Goal: Task Accomplishment & Management: Use online tool/utility

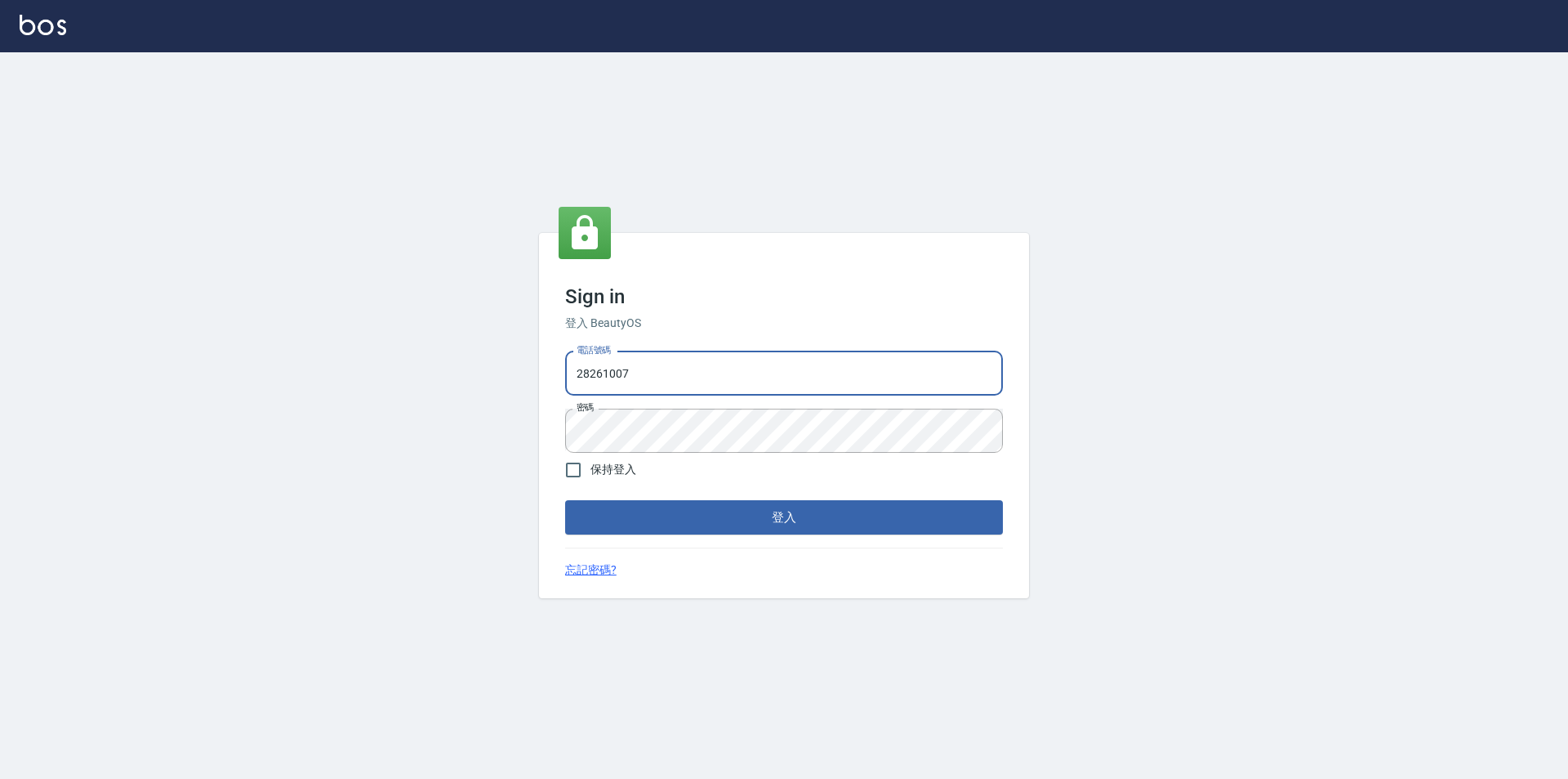
click at [686, 386] on input "28261007" at bounding box center [784, 373] width 437 height 44
drag, startPoint x: 643, startPoint y: 366, endPoint x: 401, endPoint y: 354, distance: 242.3
click at [496, 367] on div "Sign in 登入 BeautyOS 電話號碼 [PHONE_NUMBER] 電話號碼 密碼 密碼 保持登入 登入 忘記密碼?" at bounding box center [784, 415] width 1568 height 727
type input "0955582961"
click at [396, 425] on div "Sign in 登入 BeautyOS 電話號碼 [PHONE_NUMBER] 電話號碼 密碼 密碼 保持登入 登入 忘記密碼?" at bounding box center [784, 415] width 1568 height 727
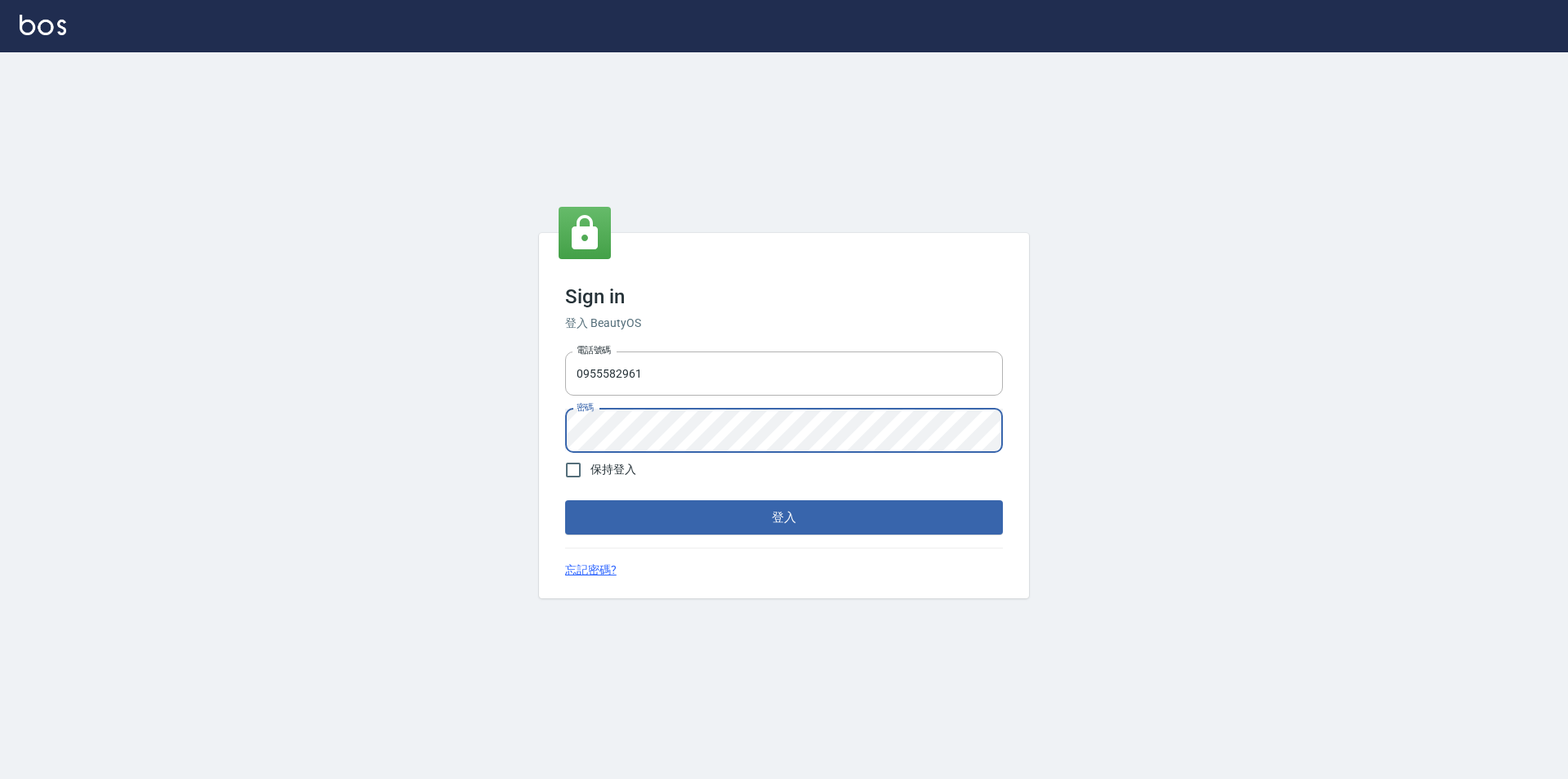
click at [565, 500] on button "登入" at bounding box center [784, 517] width 437 height 34
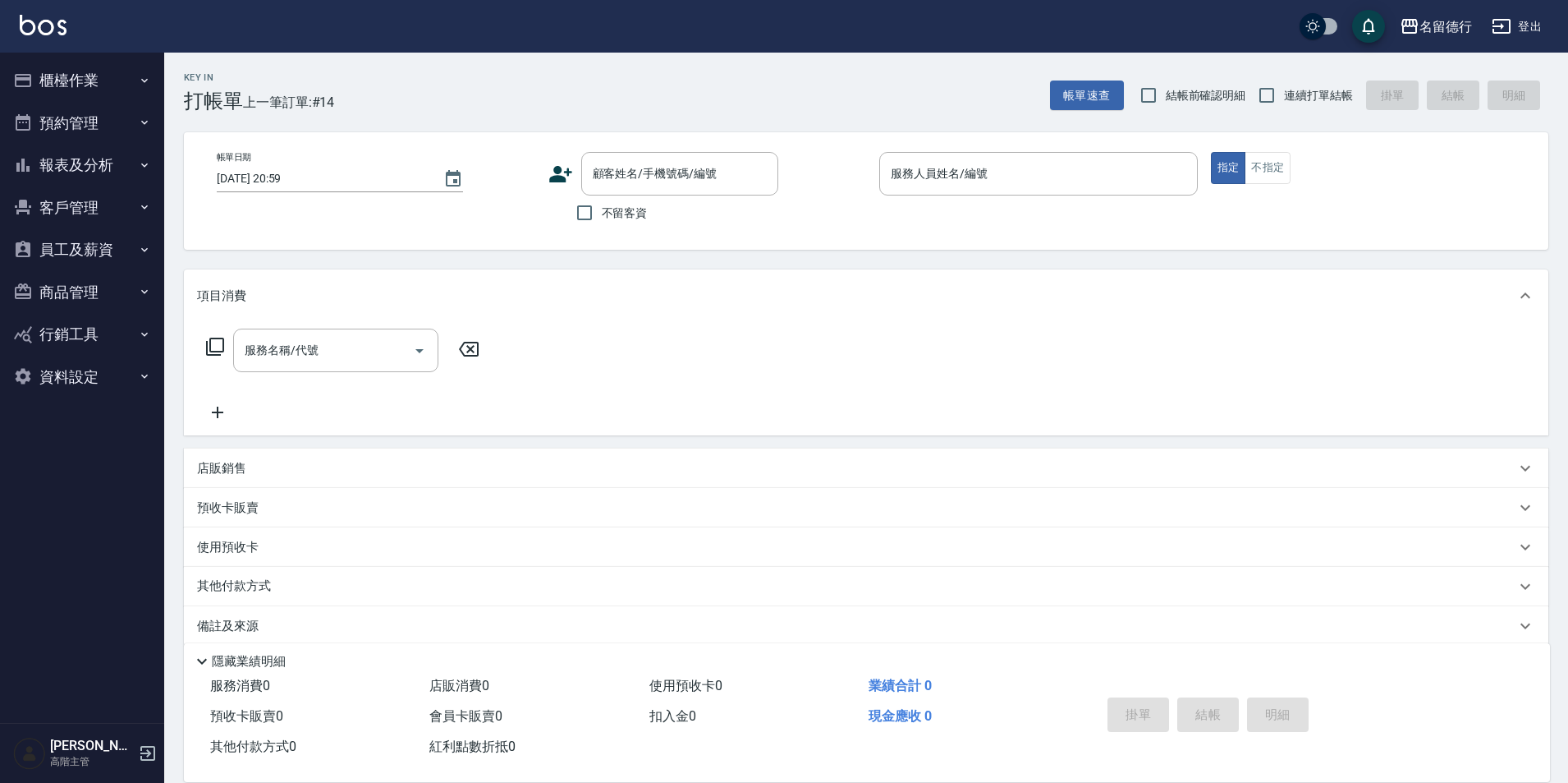
click at [1200, 92] on span "結帳前確認明細" at bounding box center [1206, 95] width 81 height 17
click at [1166, 92] on input "結帳前確認明細" at bounding box center [1149, 95] width 34 height 34
checkbox input "true"
click at [1334, 104] on label "連續打單結帳" at bounding box center [1301, 95] width 103 height 34
click at [1284, 104] on input "連續打單結帳" at bounding box center [1267, 95] width 34 height 34
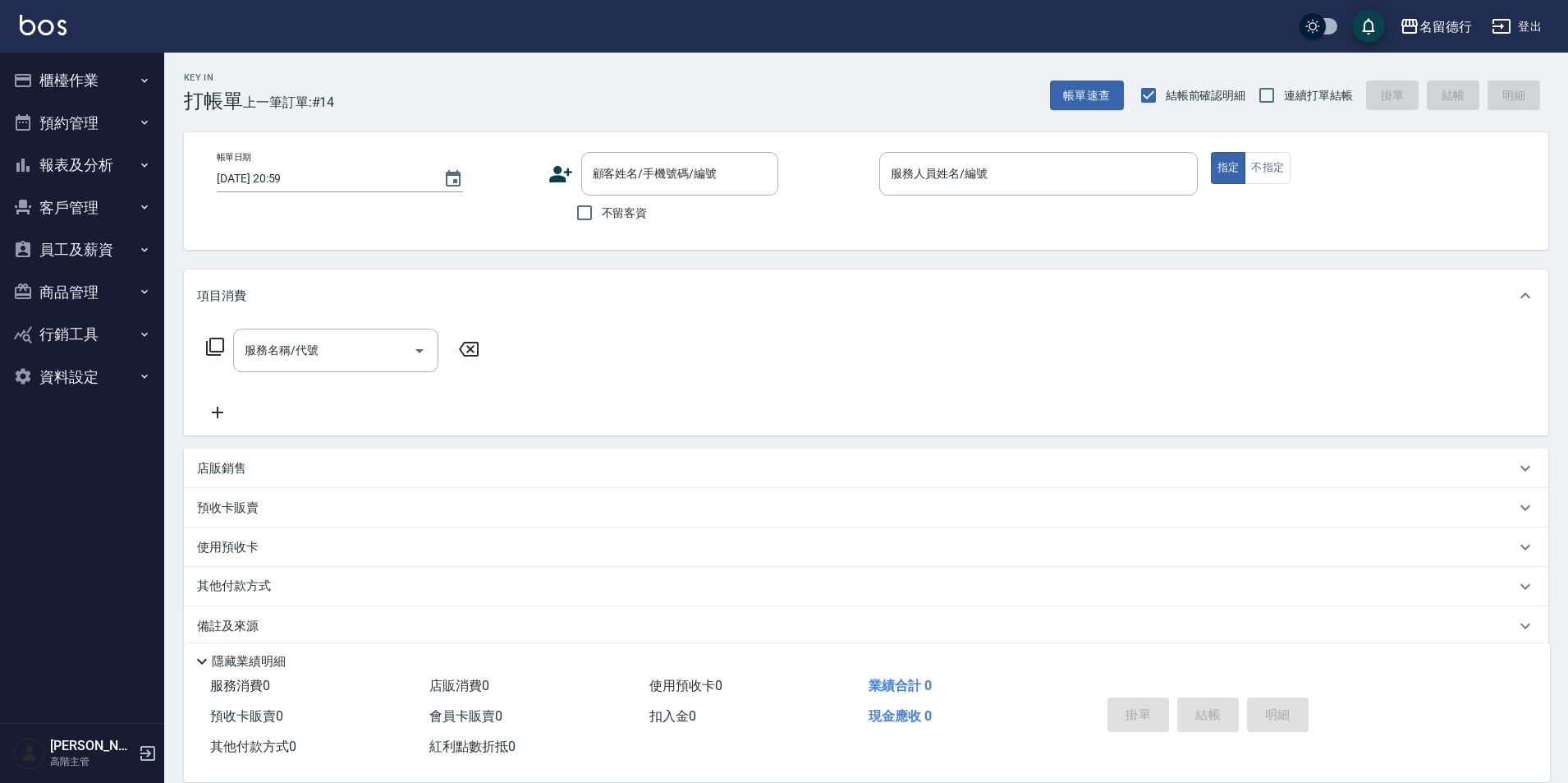
checkbox input "true"
click at [80, 236] on button "員工及薪資" at bounding box center [81, 249] width 151 height 43
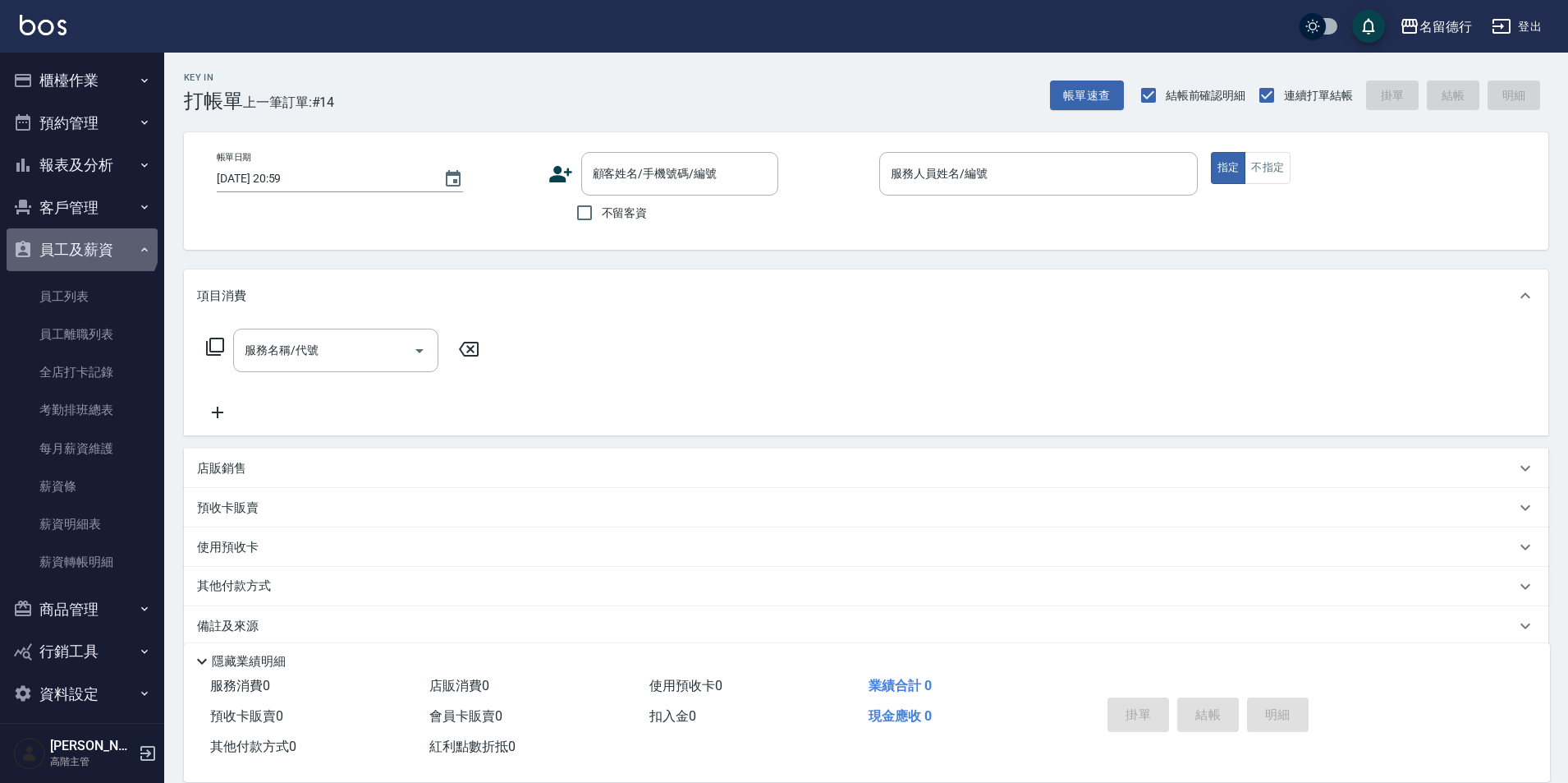
click at [80, 236] on button "員工及薪資" at bounding box center [81, 249] width 151 height 43
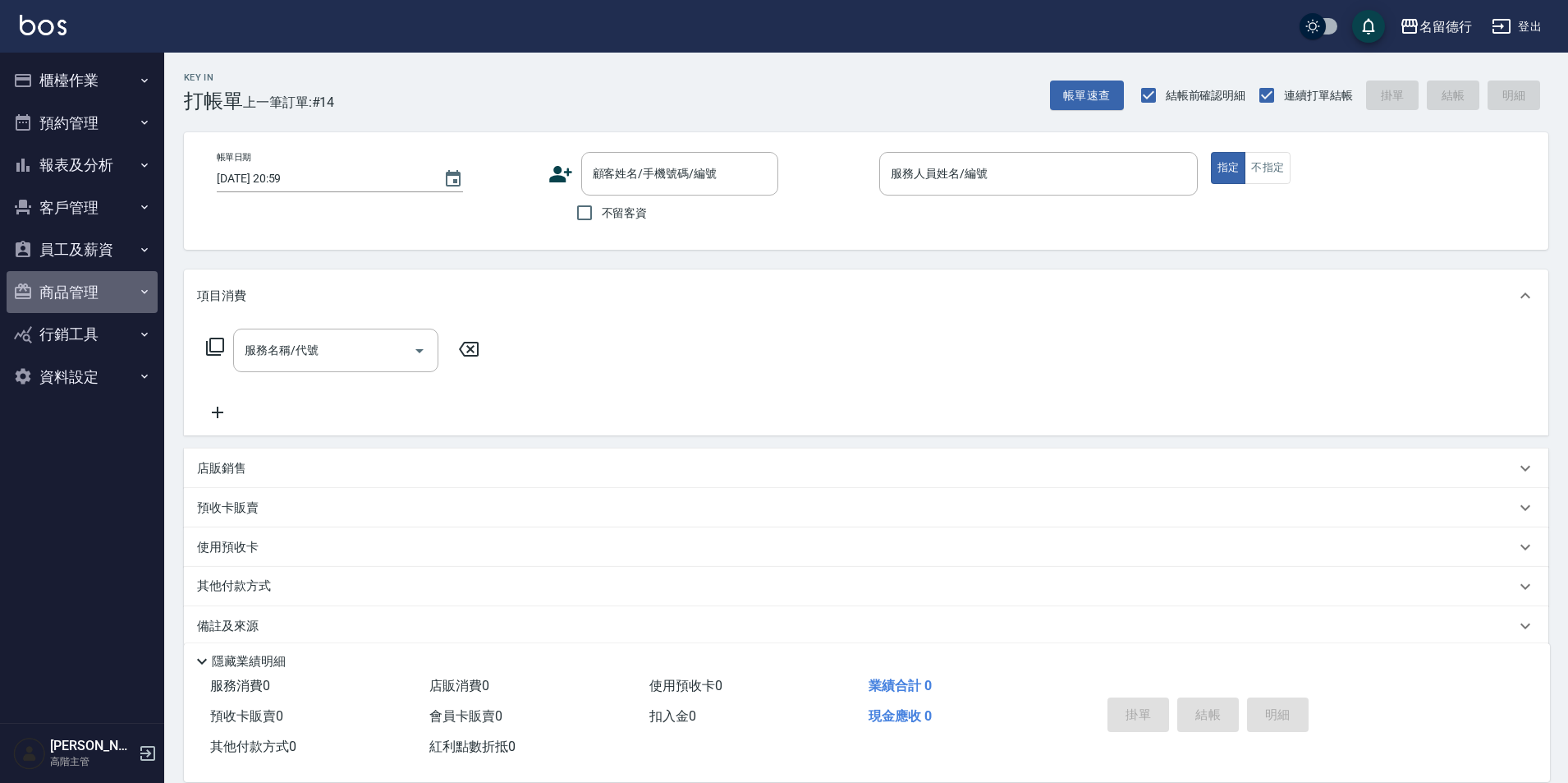
click at [75, 285] on button "商品管理" at bounding box center [81, 291] width 151 height 43
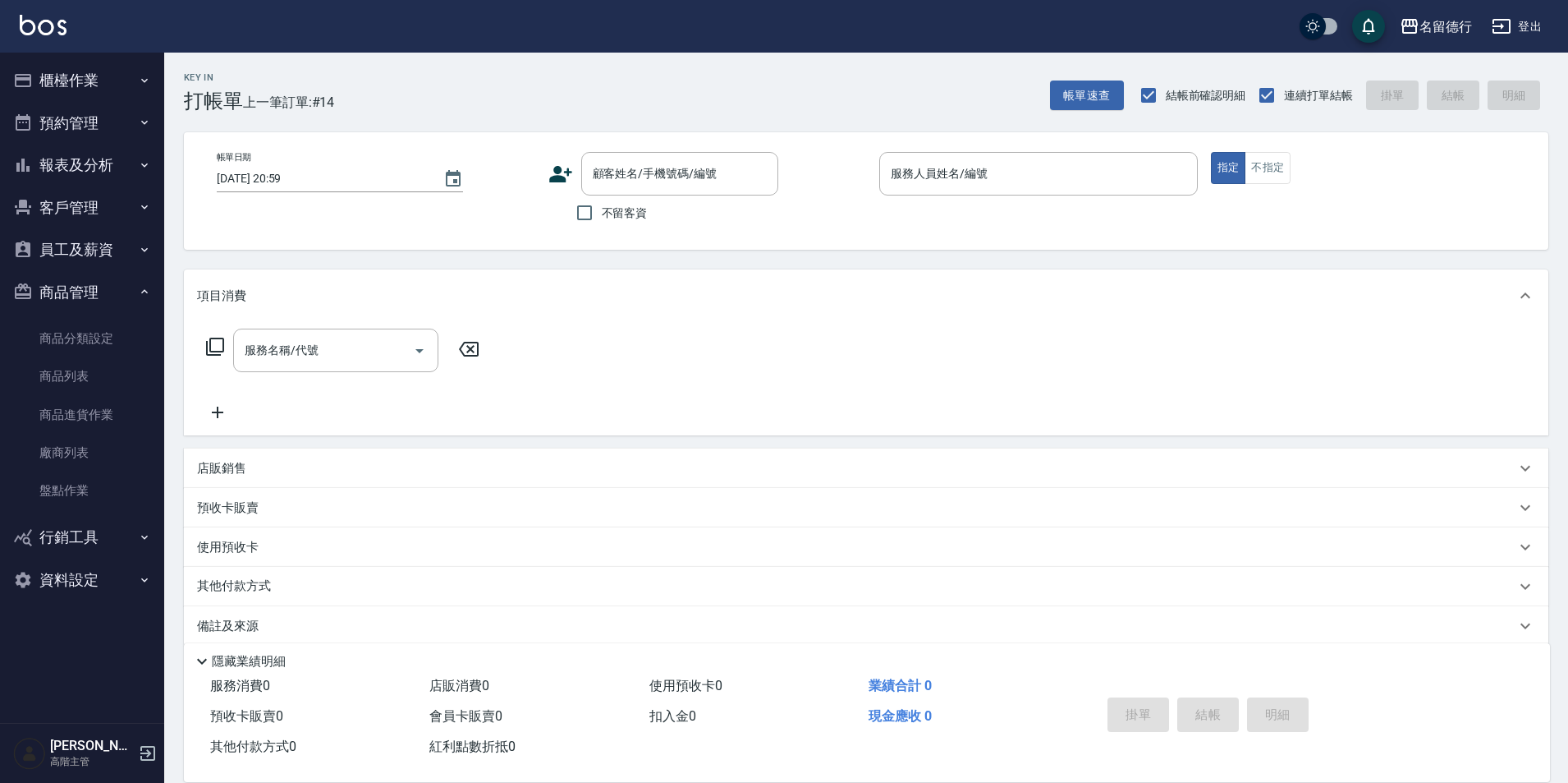
click at [75, 285] on button "商品管理" at bounding box center [81, 291] width 151 height 43
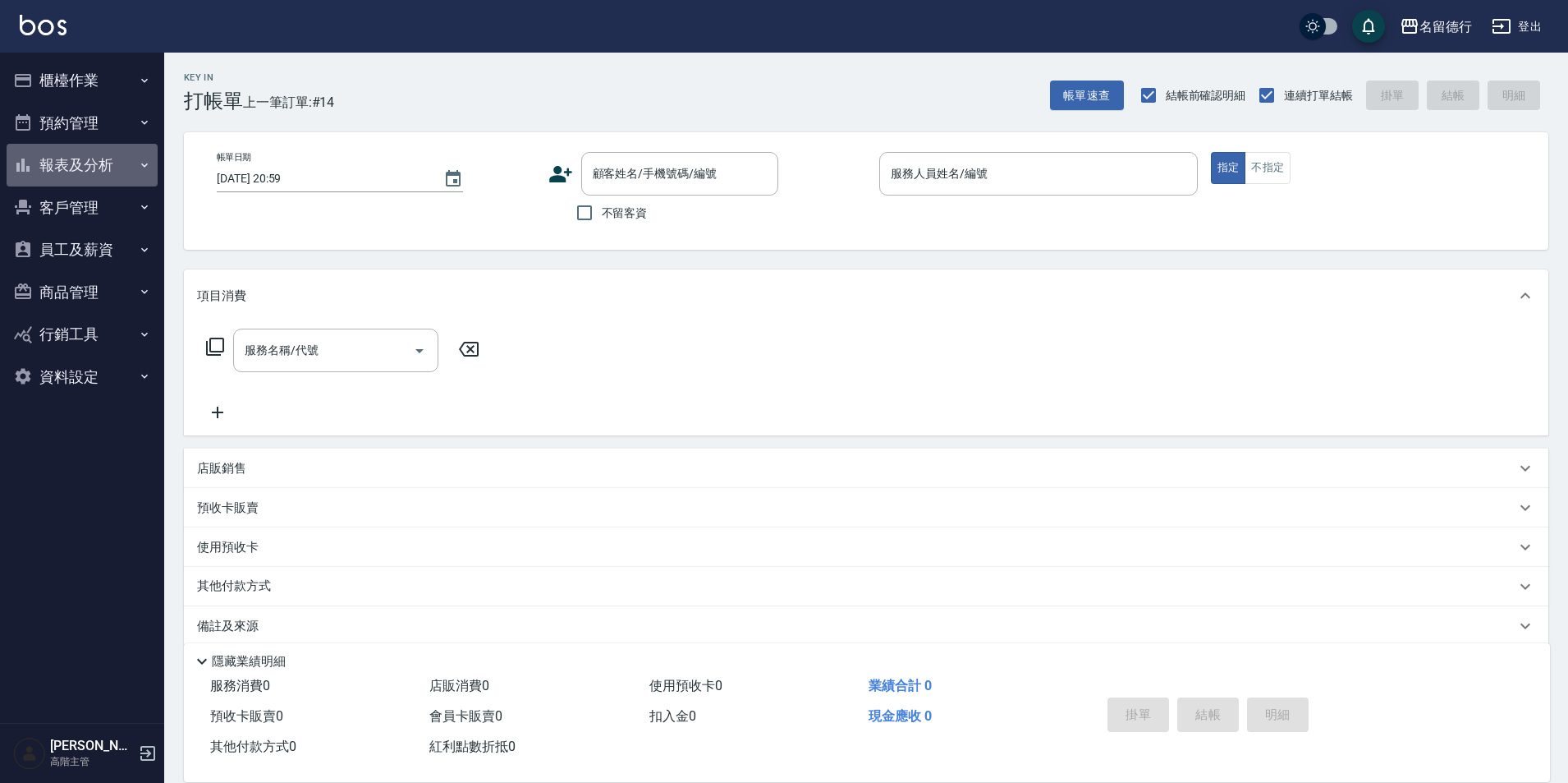
click at [95, 164] on button "報表及分析" at bounding box center [81, 165] width 151 height 43
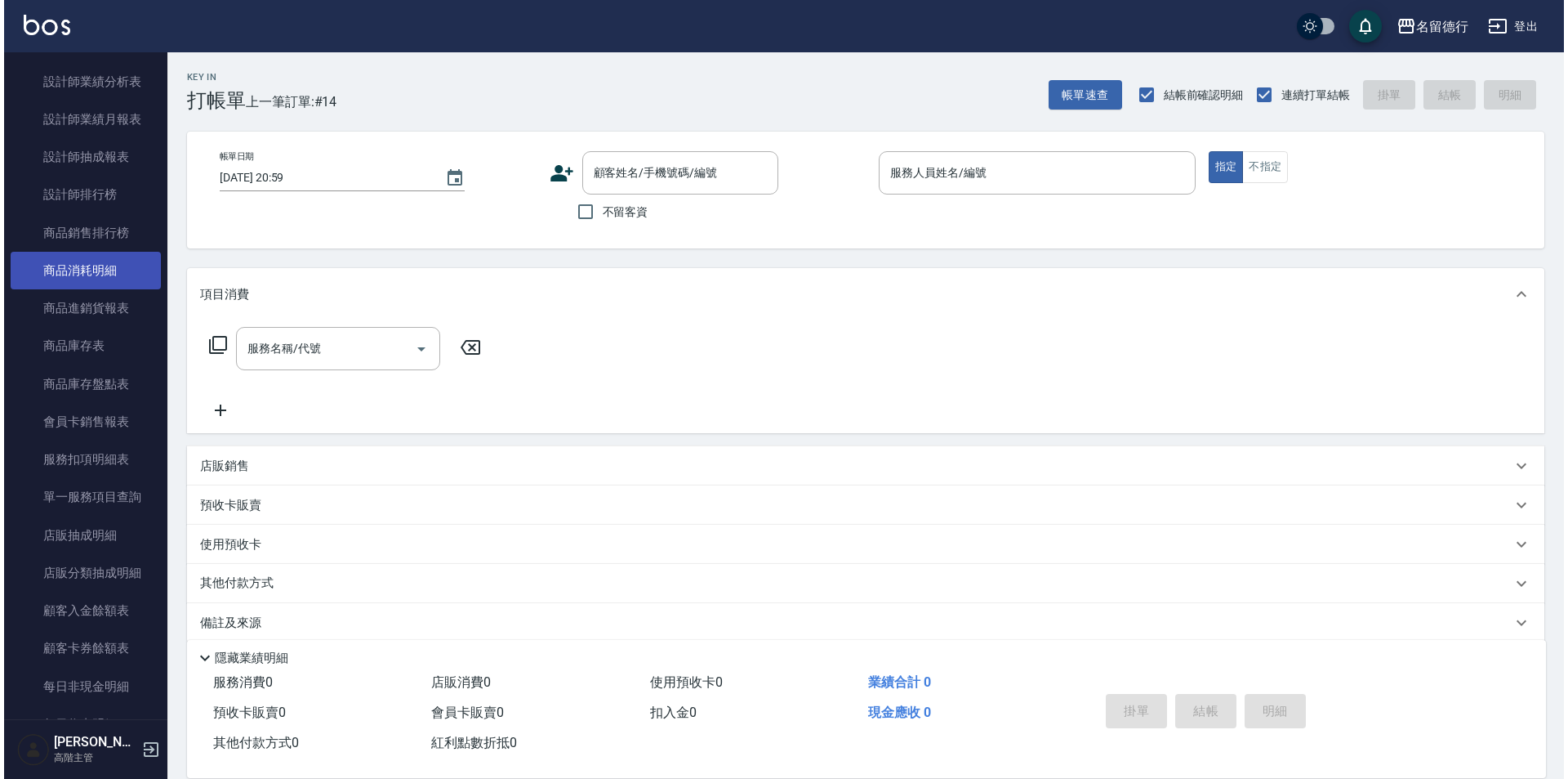
scroll to position [736, 0]
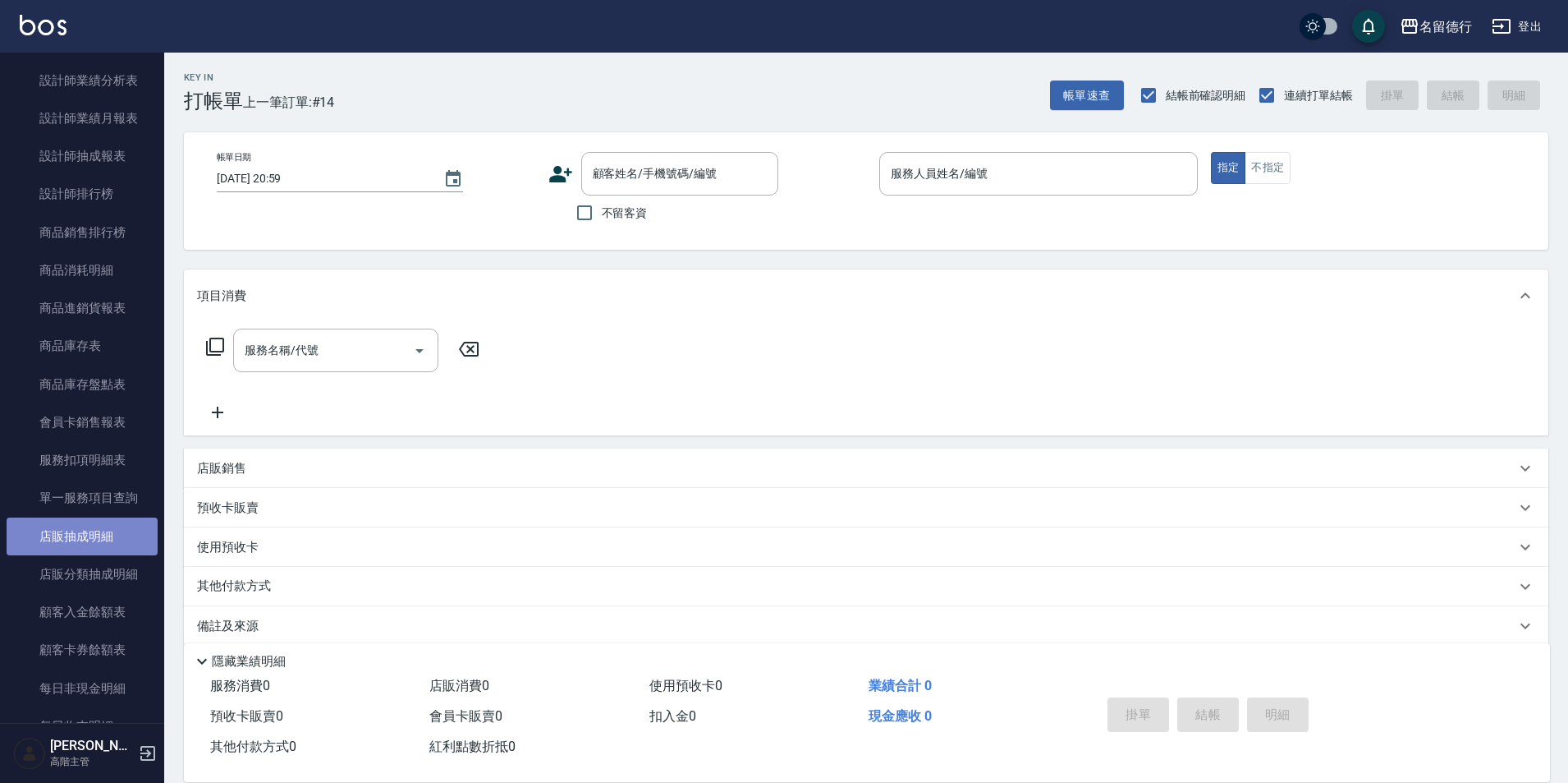
click at [83, 532] on link "店販抽成明細" at bounding box center [81, 537] width 151 height 38
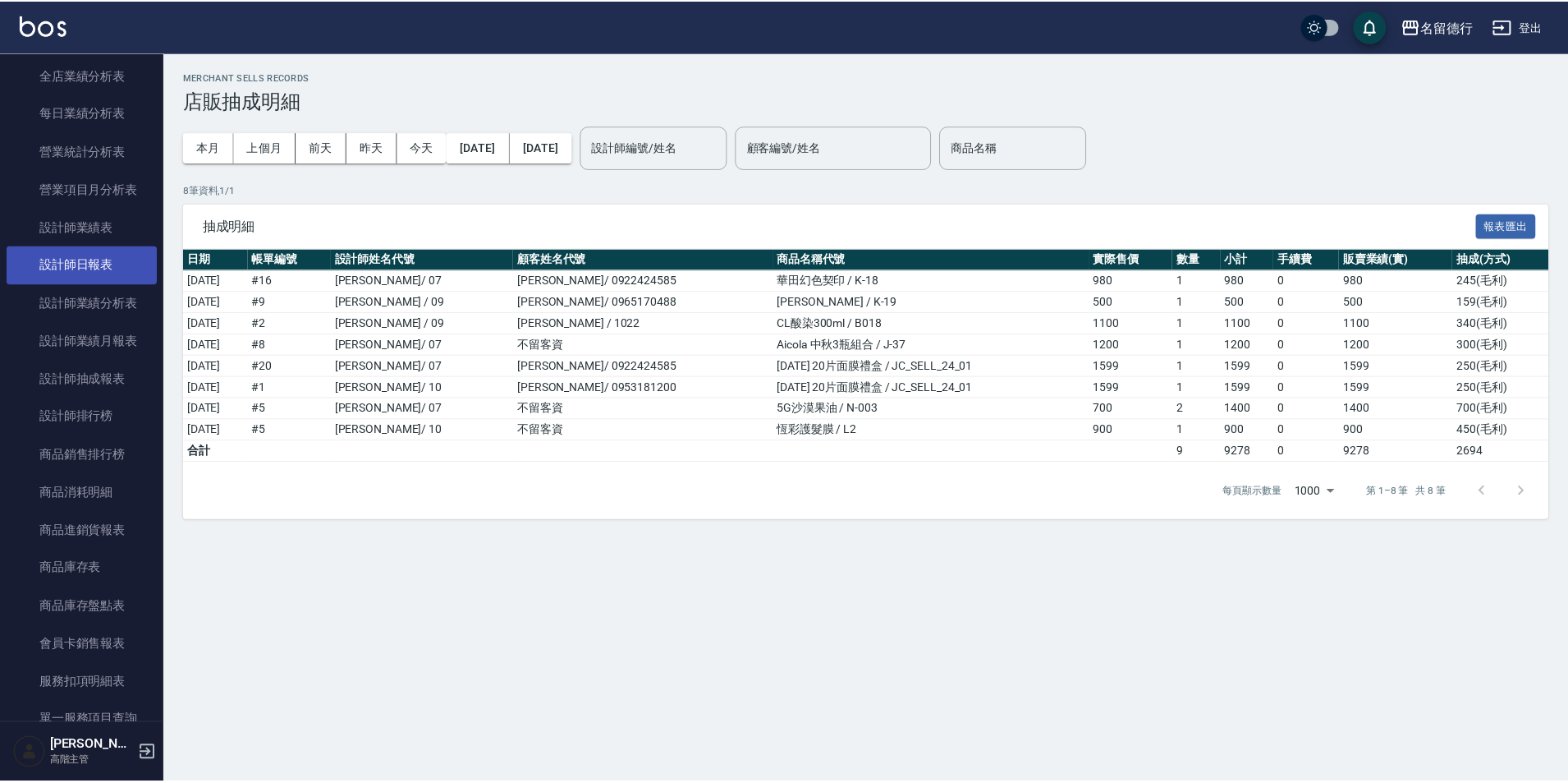
scroll to position [493, 0]
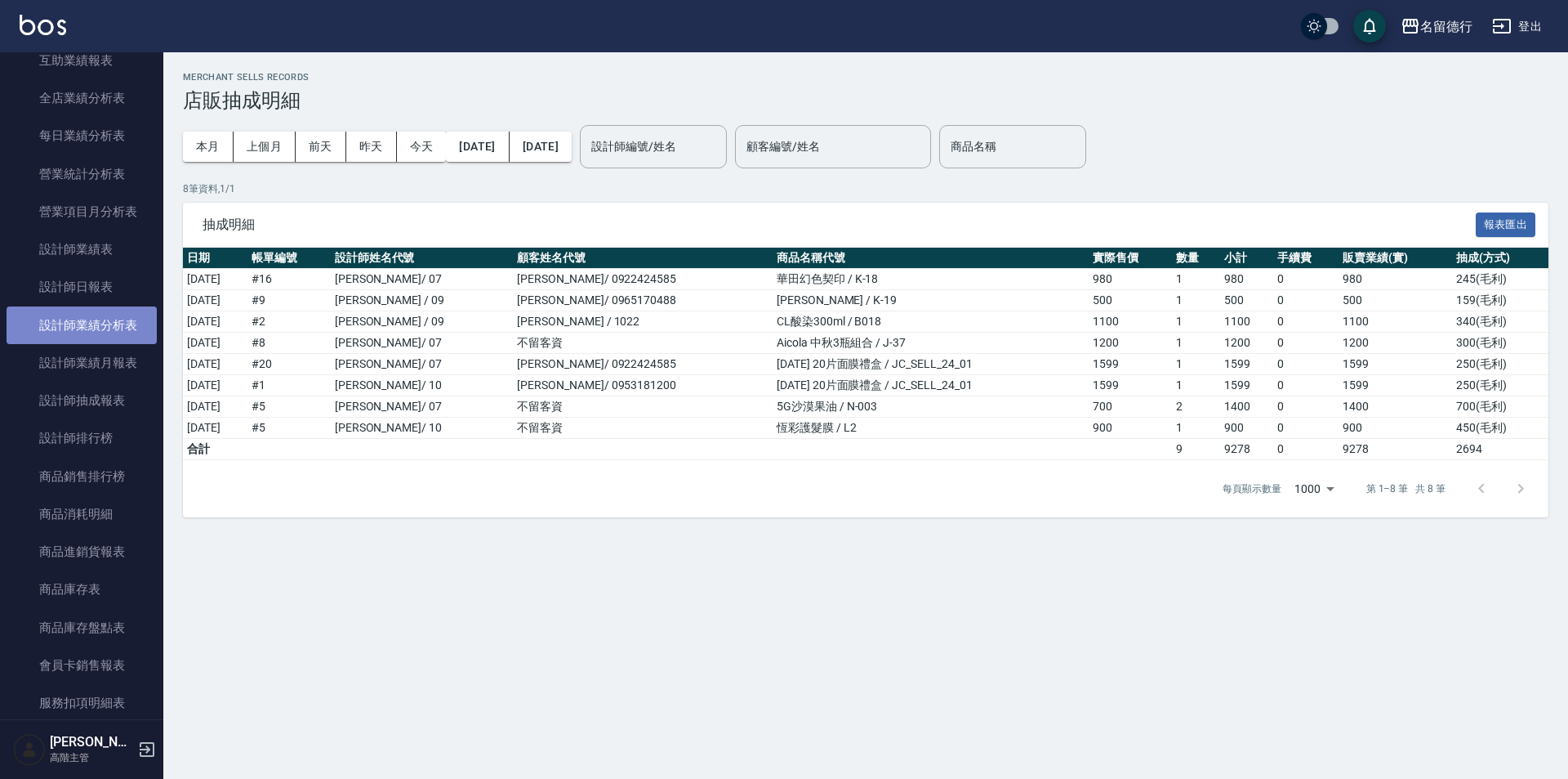
click at [113, 328] on link "設計師業績分析表" at bounding box center [81, 325] width 150 height 38
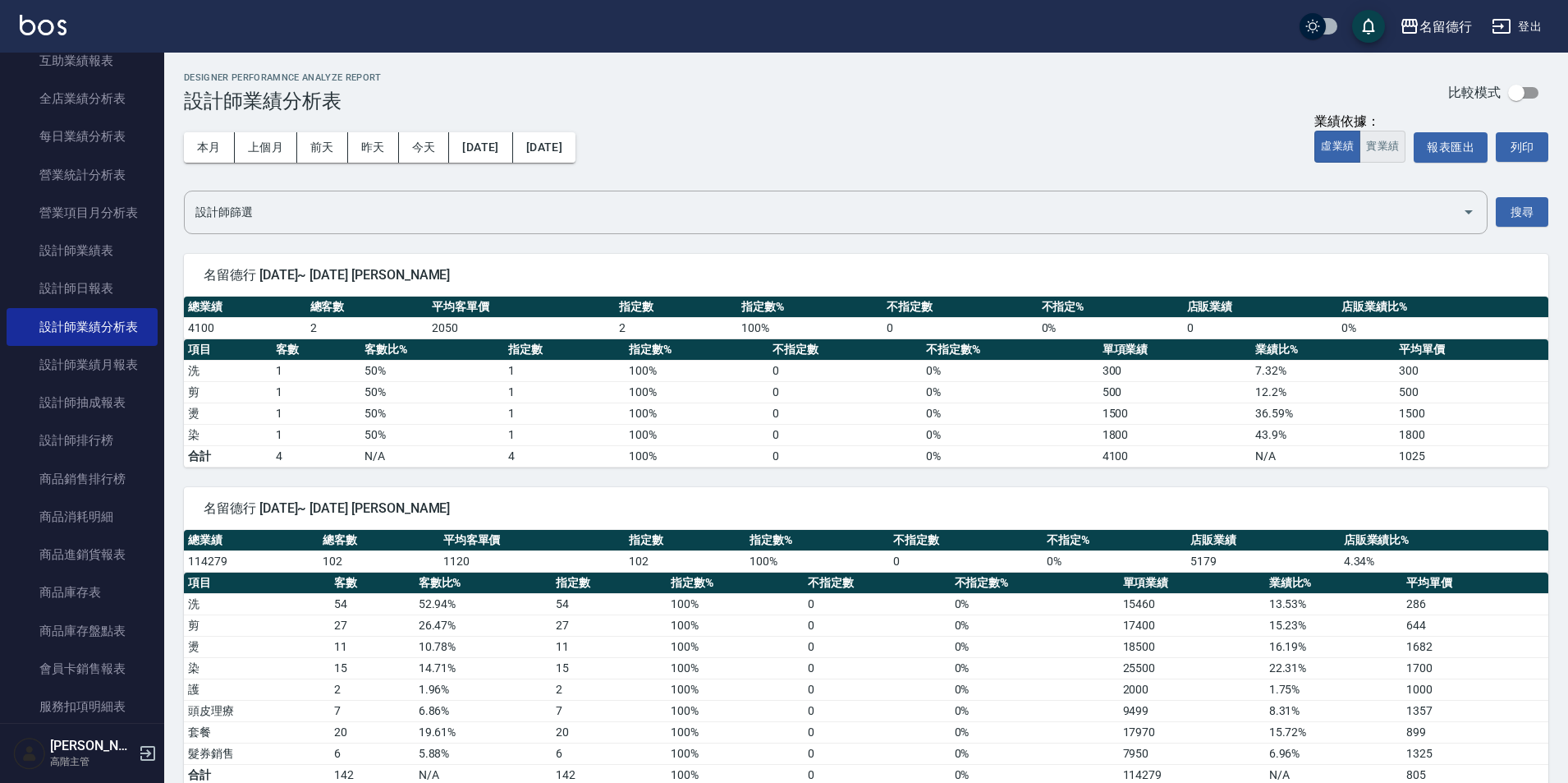
click at [1385, 143] on button "實業績" at bounding box center [1383, 146] width 46 height 32
click at [1390, 147] on button "實業績" at bounding box center [1383, 146] width 46 height 32
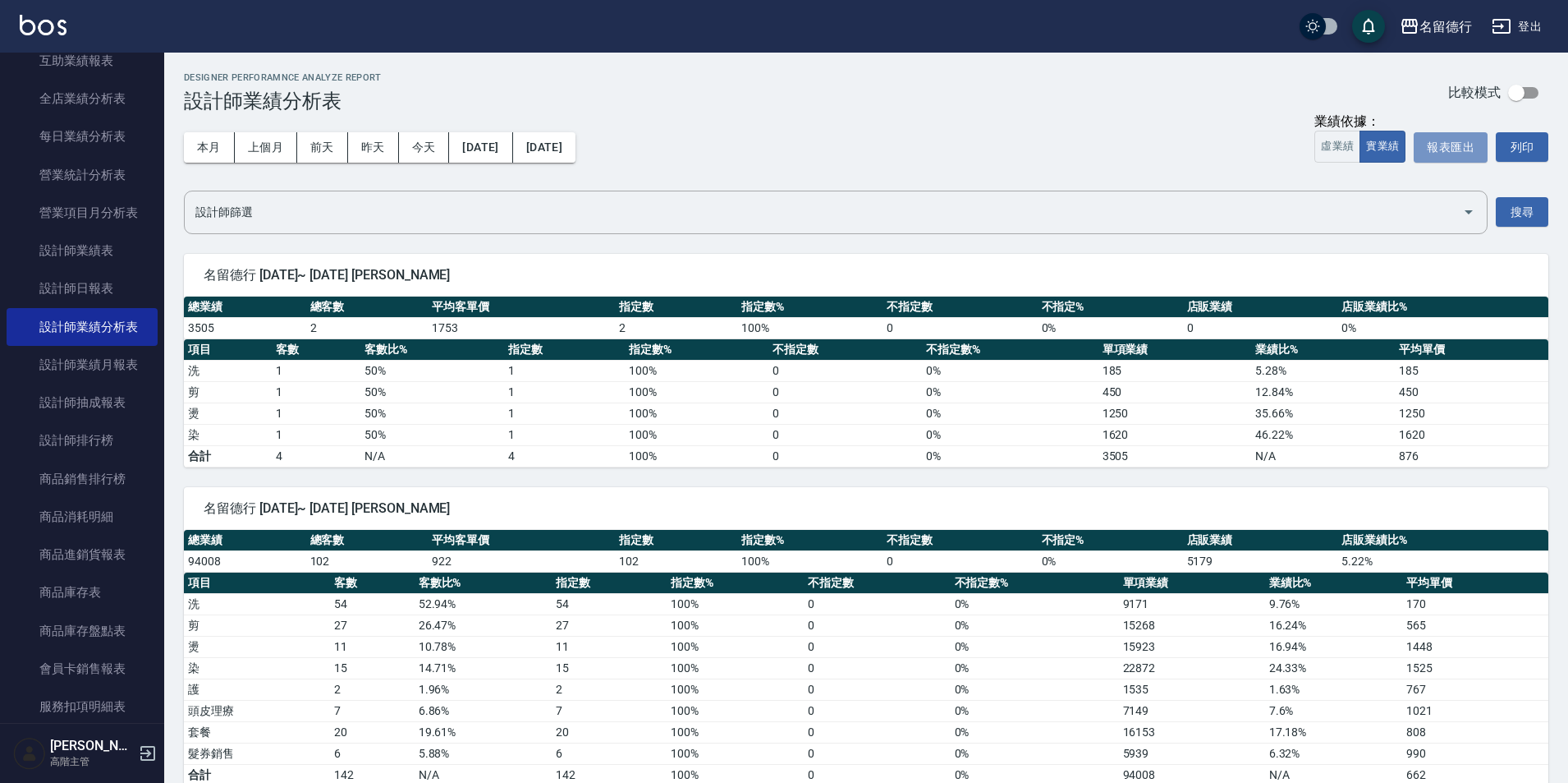
click at [1436, 155] on button "報表匯出" at bounding box center [1451, 148] width 74 height 31
click at [261, 147] on button "上個月" at bounding box center [266, 148] width 62 height 31
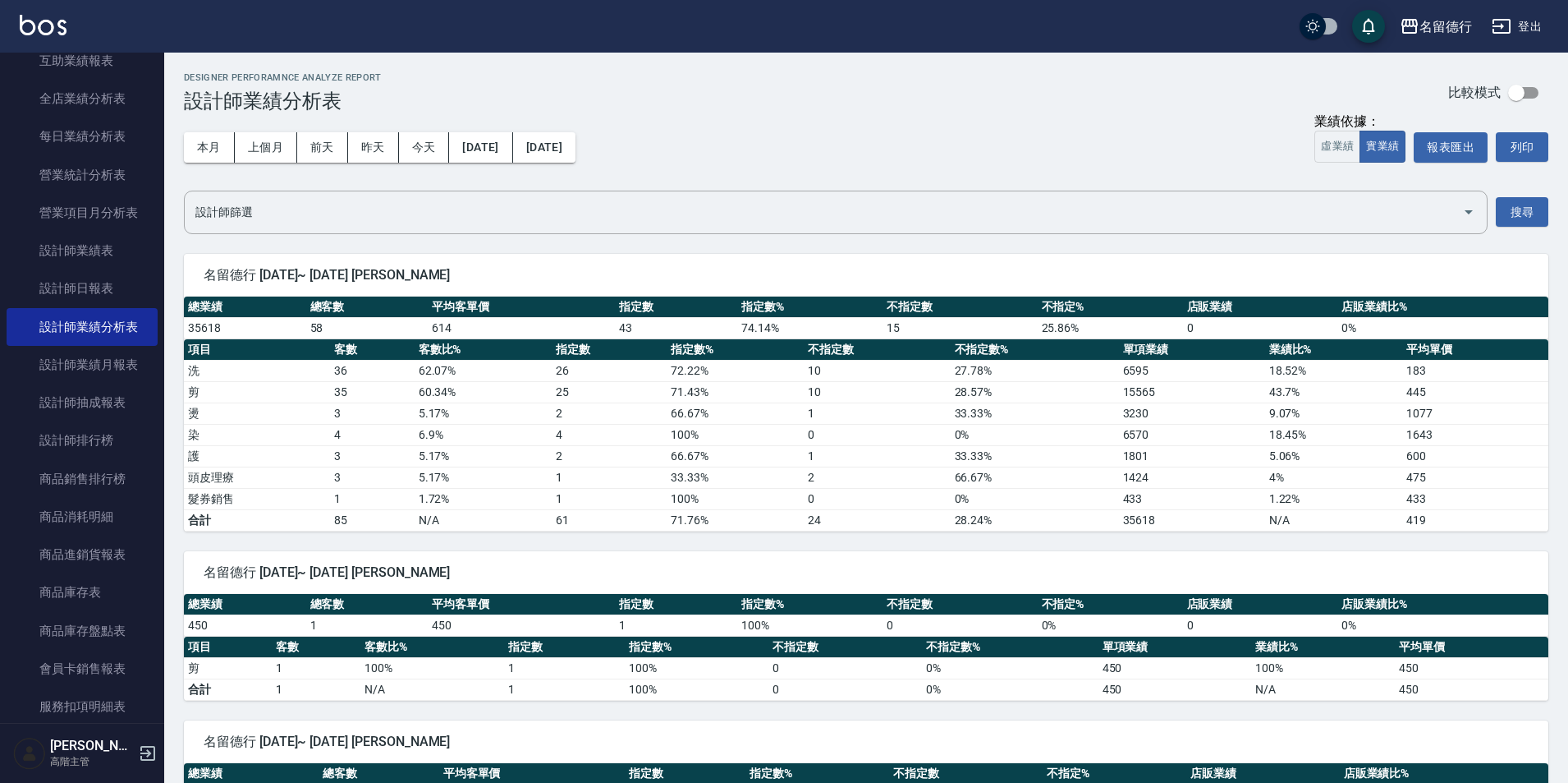
click at [1139, 79] on div "Designer Perforamnce Analyze Report 設計師業績分析表 比較模式" at bounding box center [866, 92] width 1364 height 40
click at [1375, 142] on button "實業績" at bounding box center [1383, 146] width 46 height 32
click at [1383, 140] on button "實業績" at bounding box center [1383, 146] width 46 height 32
click at [1457, 143] on button "報表匯出" at bounding box center [1451, 148] width 74 height 31
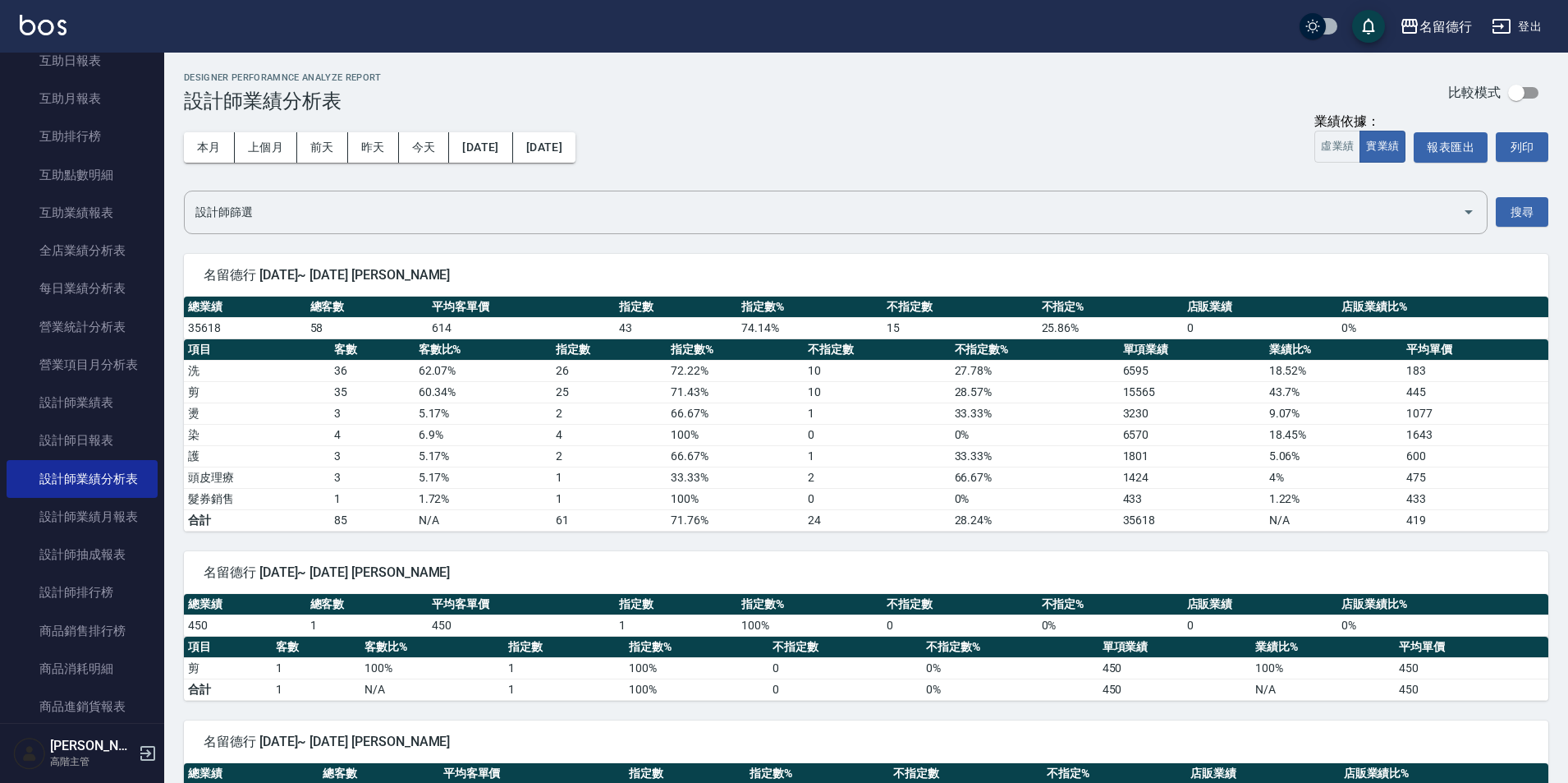
scroll to position [82, 0]
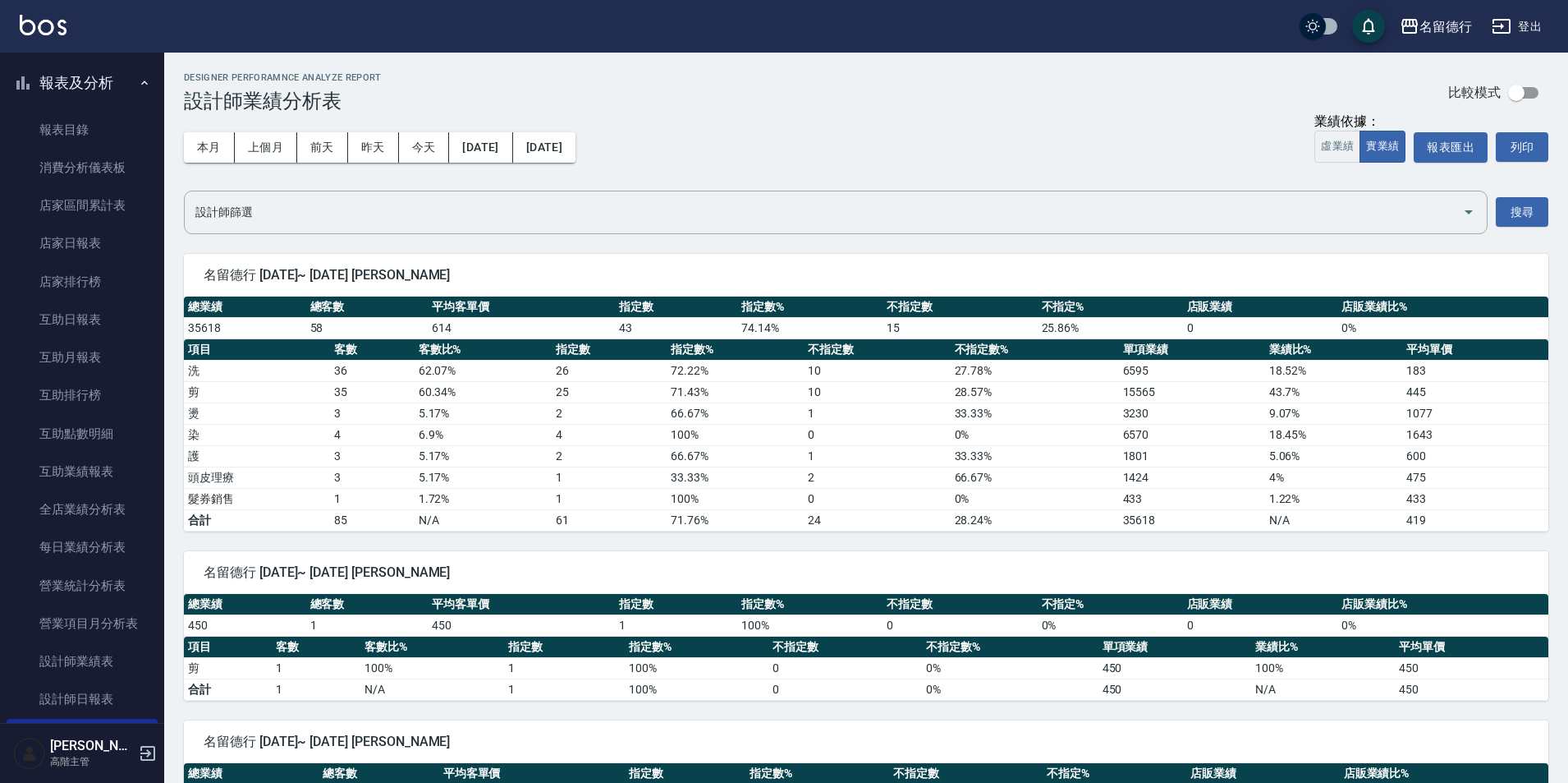
click at [84, 95] on button "報表及分析" at bounding box center [81, 82] width 151 height 43
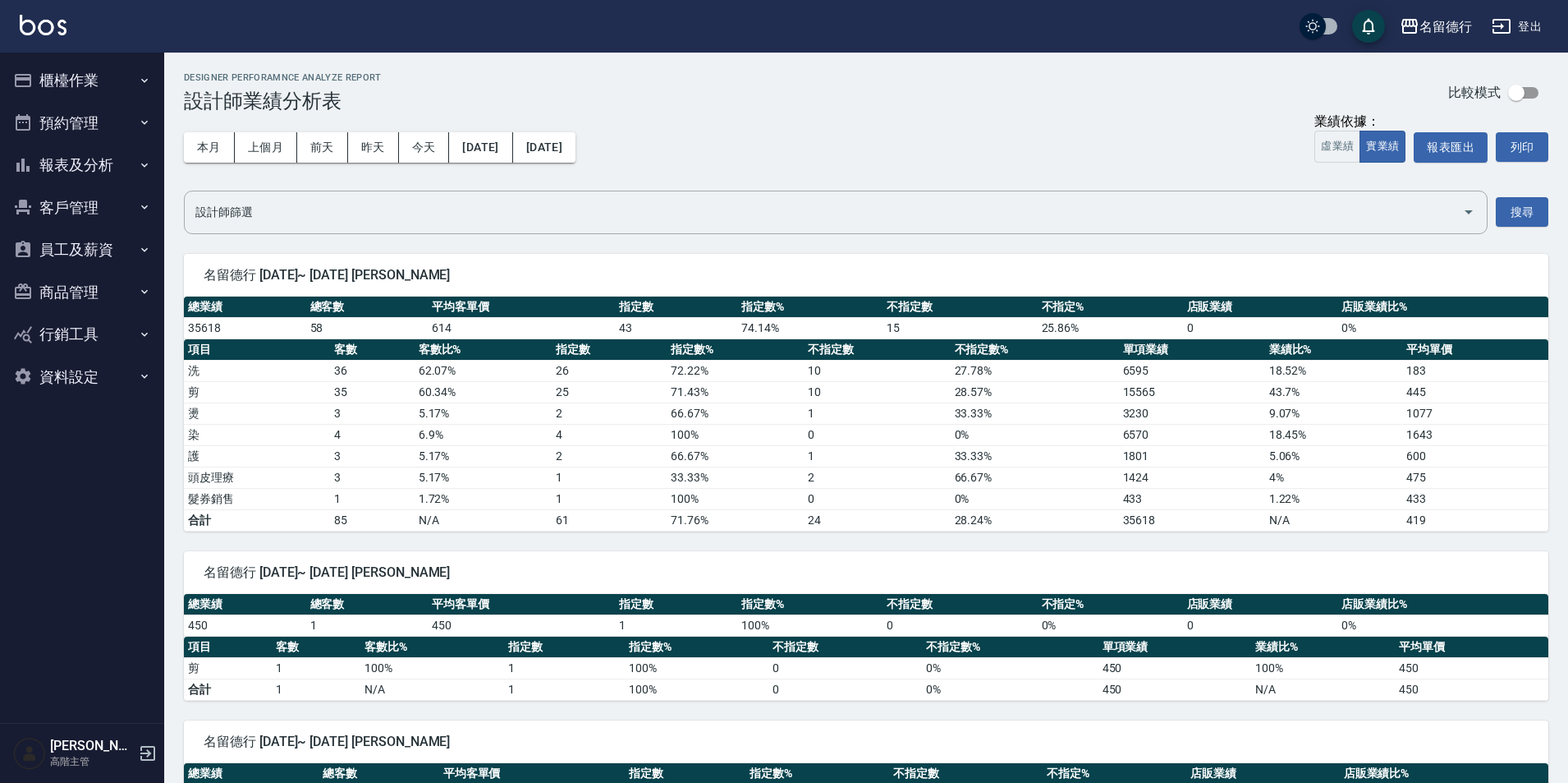
scroll to position [0, 0]
click at [96, 292] on button "商品管理" at bounding box center [81, 291] width 151 height 43
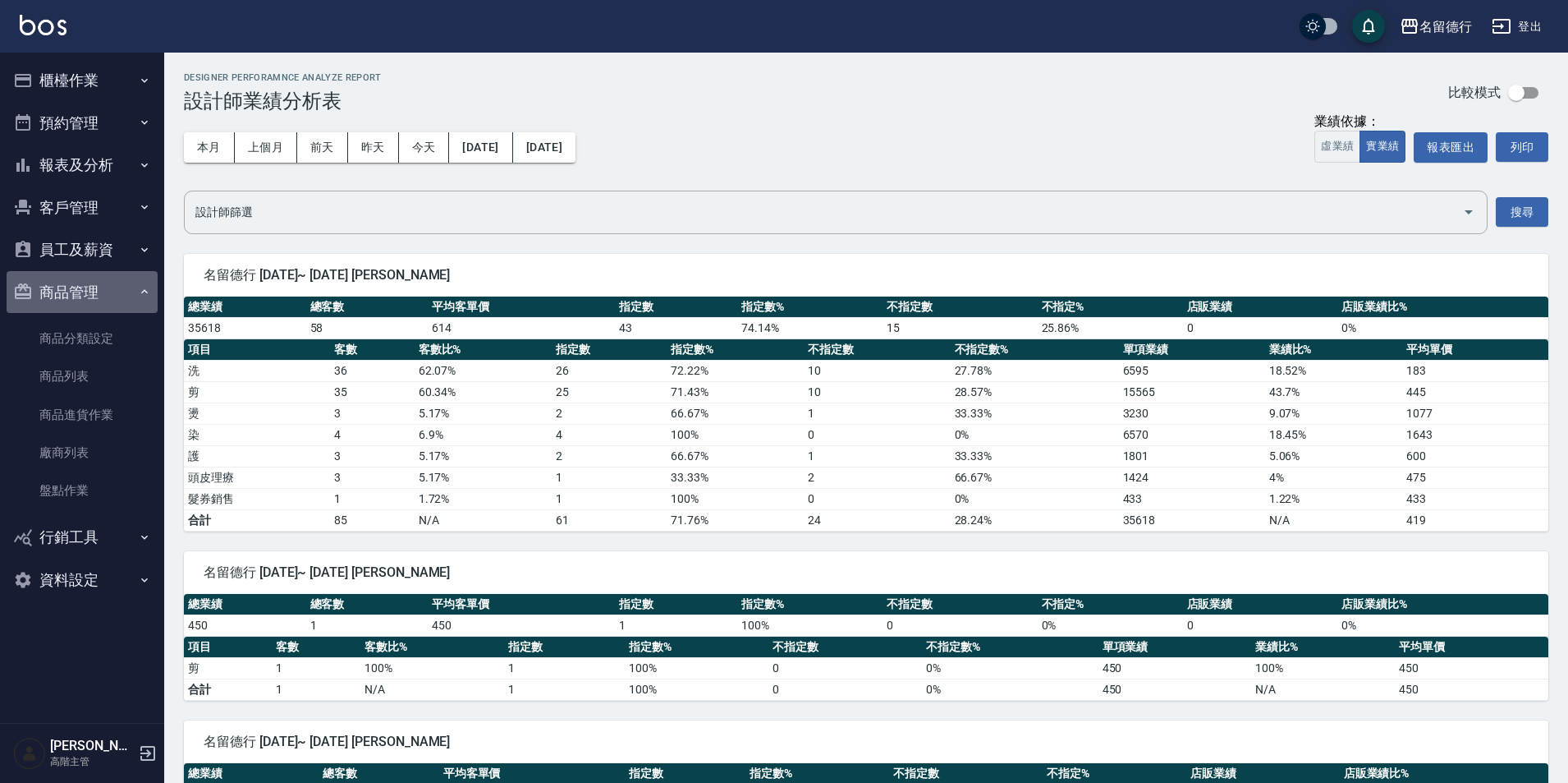
click at [96, 292] on button "商品管理" at bounding box center [81, 291] width 151 height 43
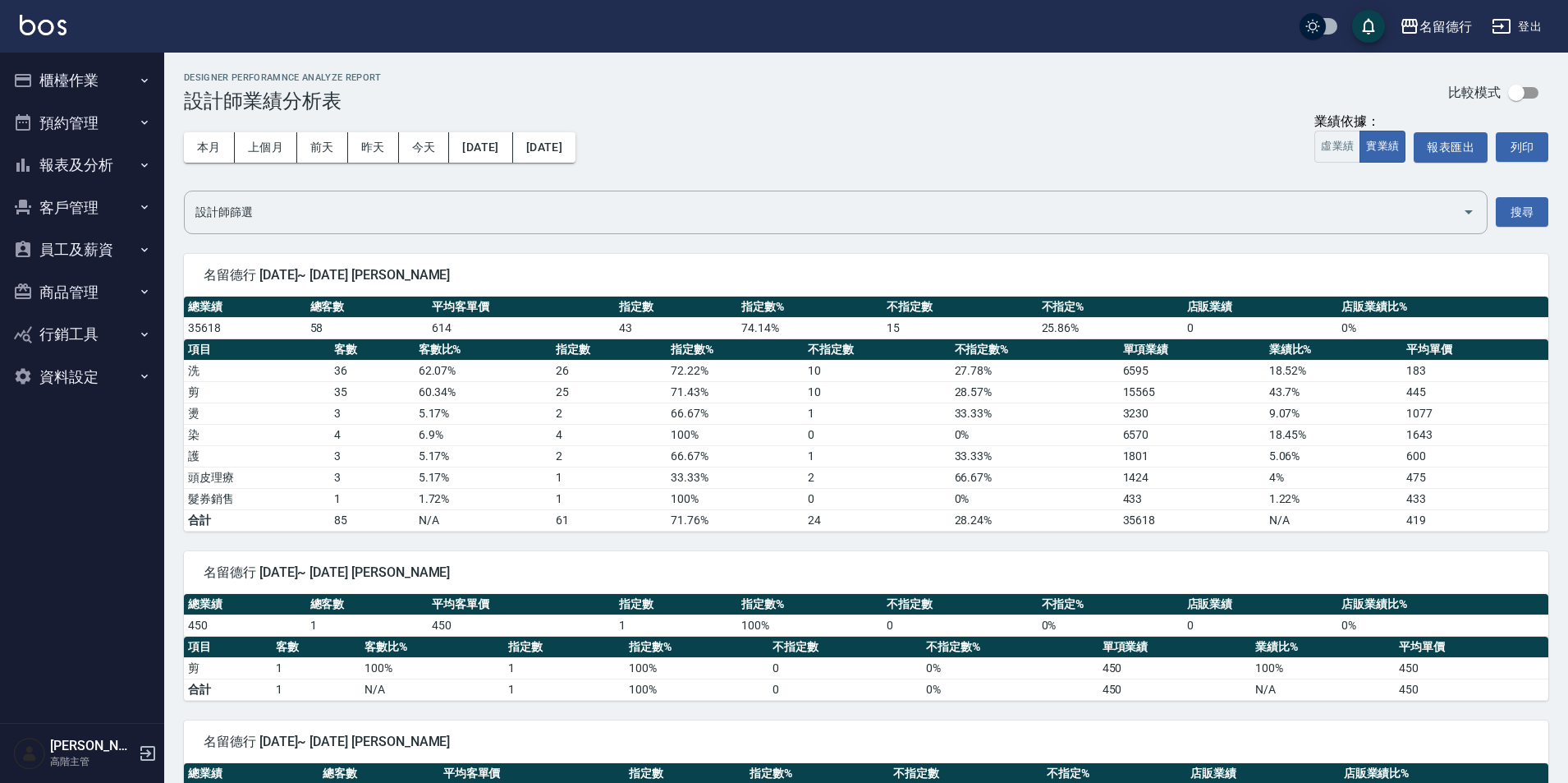
click at [102, 213] on button "客戶管理" at bounding box center [81, 207] width 151 height 43
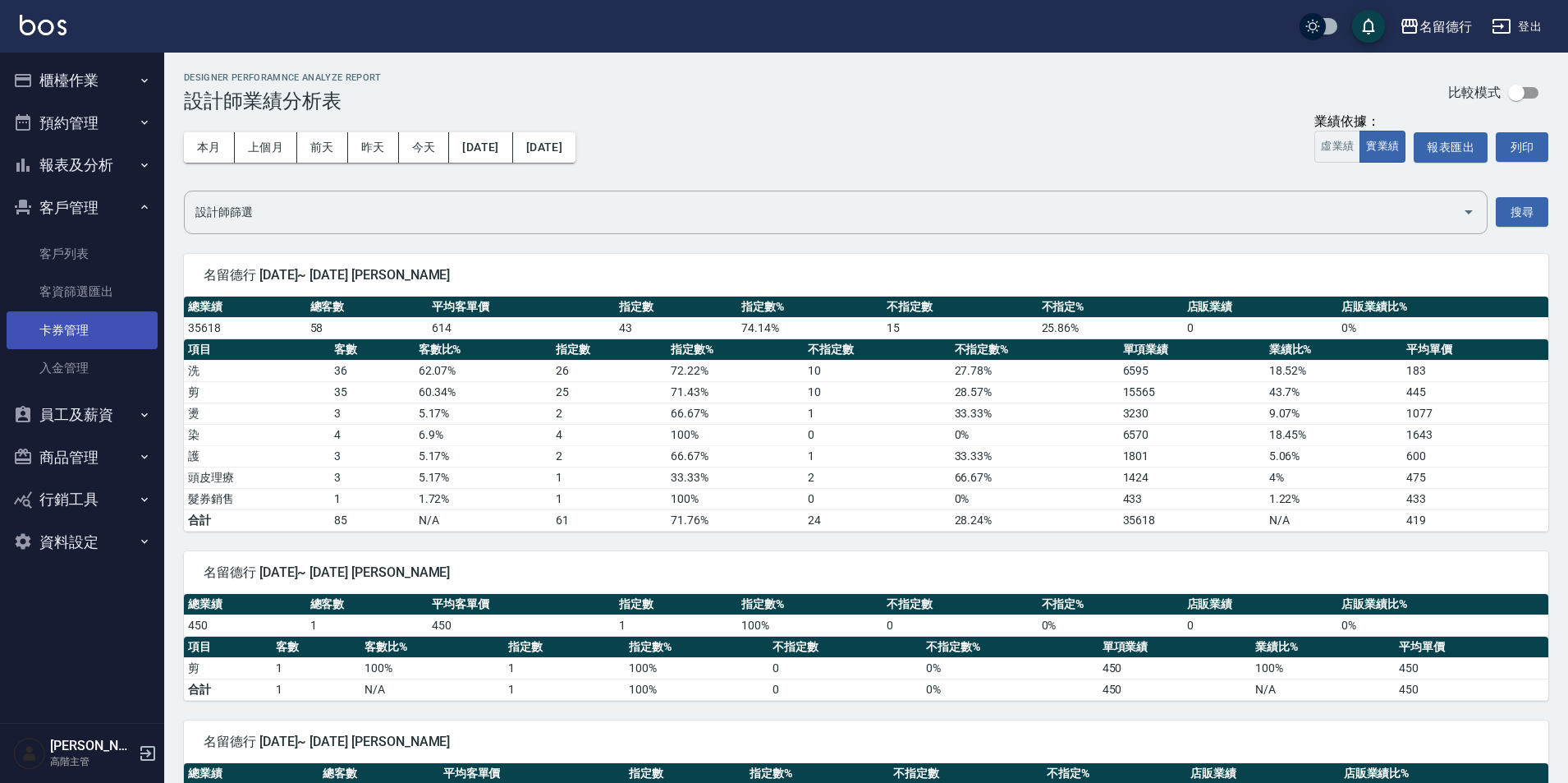
click at [59, 329] on link "卡券管理" at bounding box center [81, 330] width 151 height 38
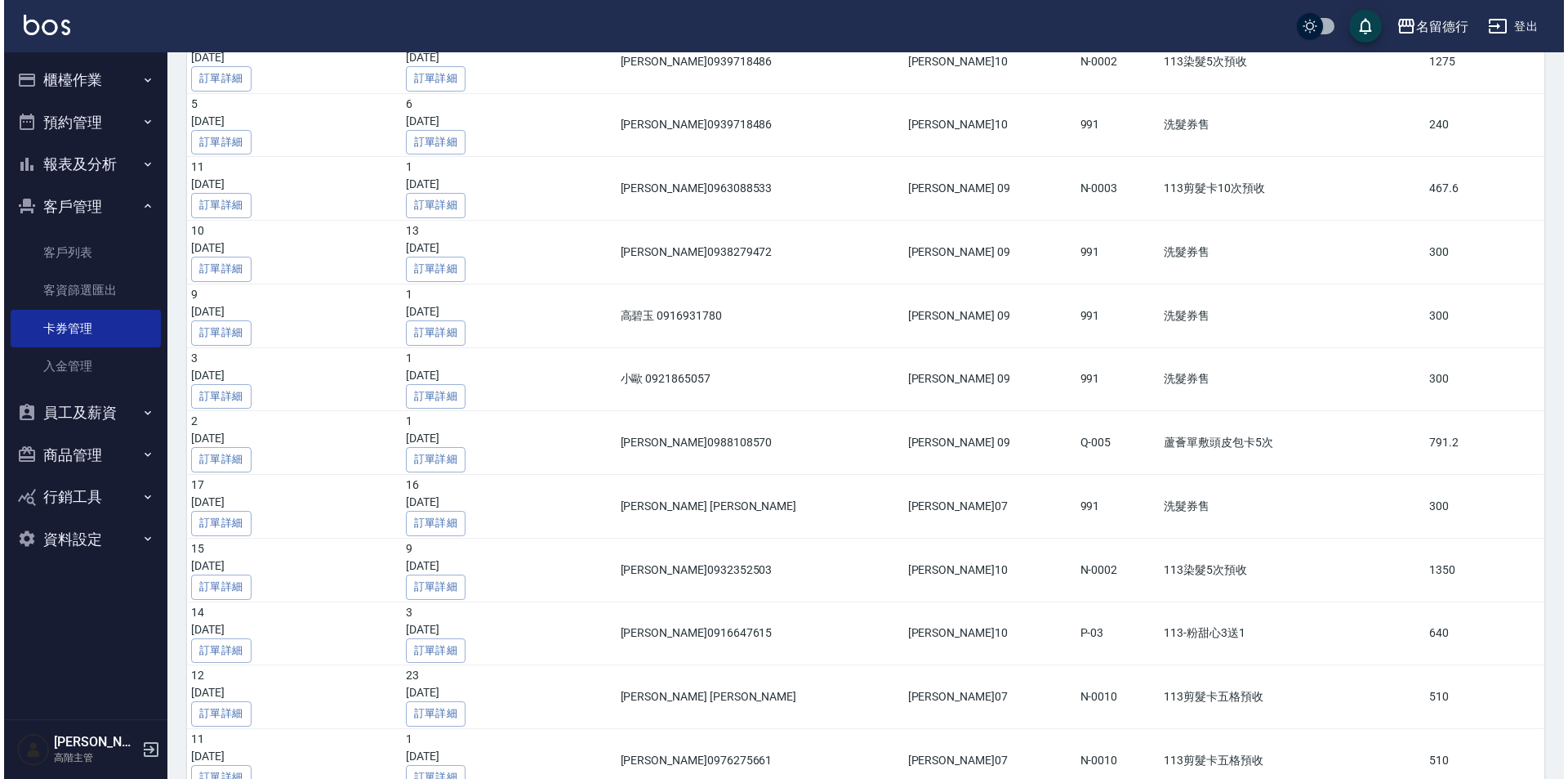
scroll to position [3415, 0]
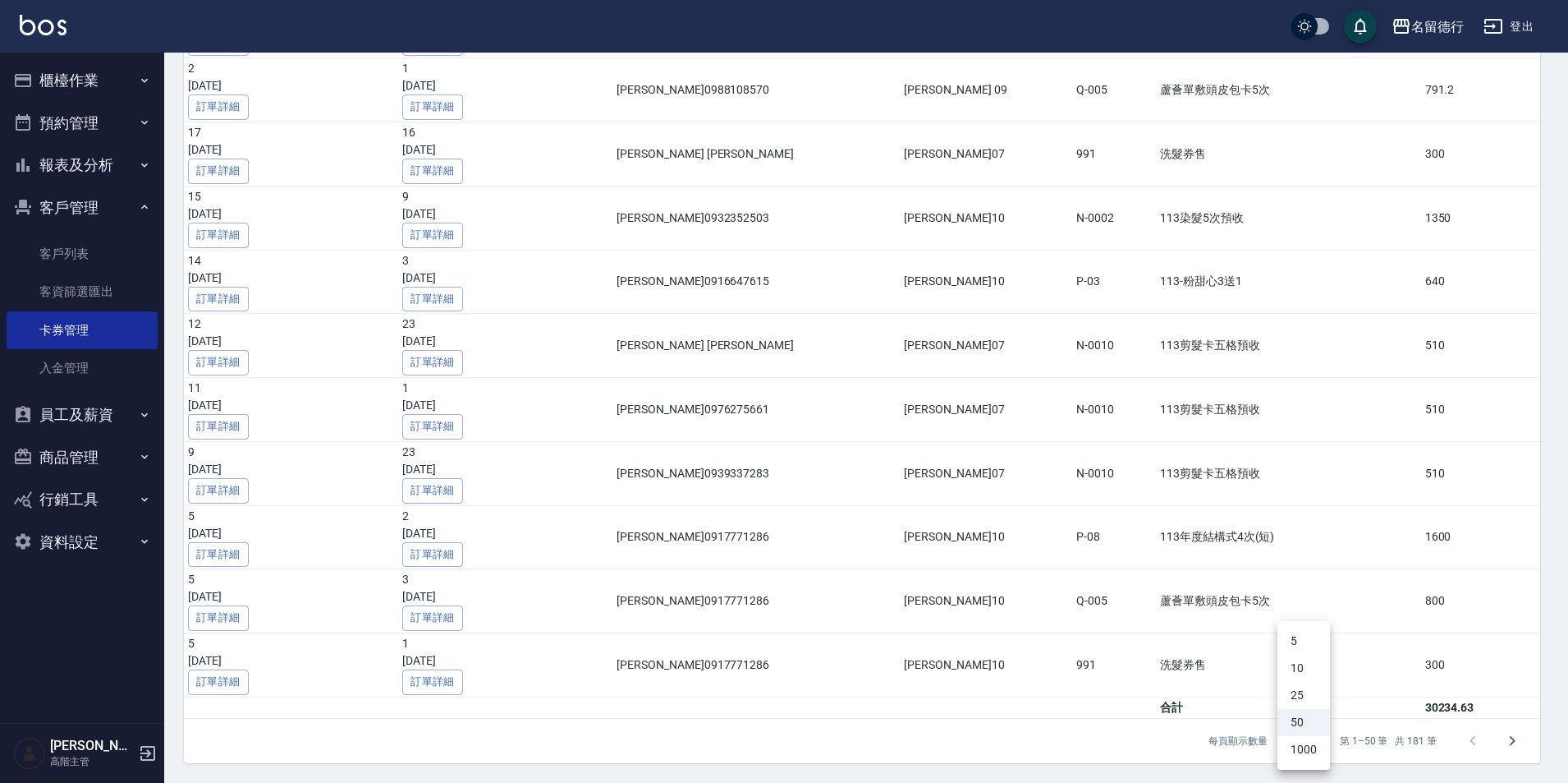
click at [1305, 748] on li "1000" at bounding box center [1304, 750] width 52 height 27
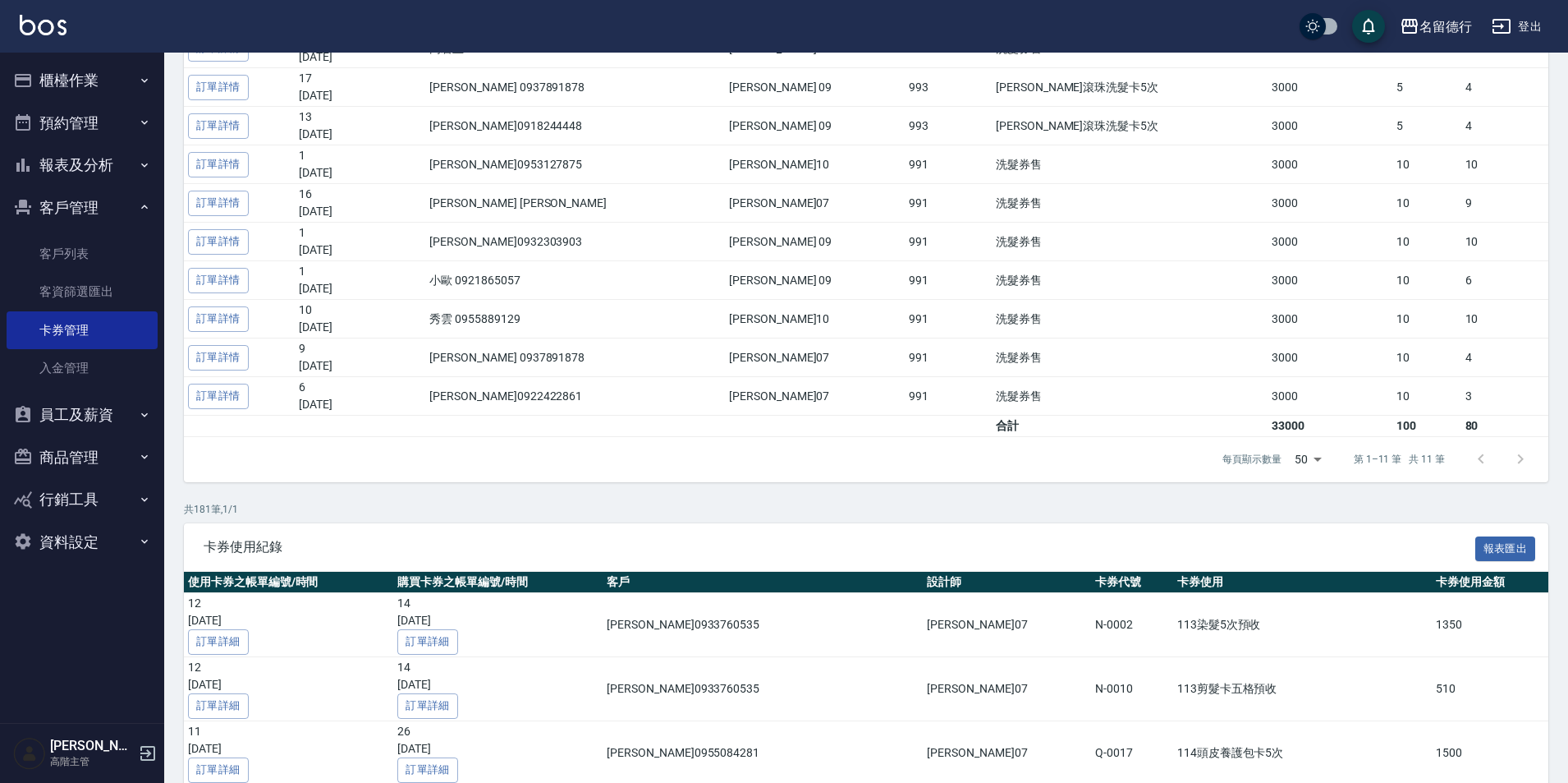
scroll to position [396, 0]
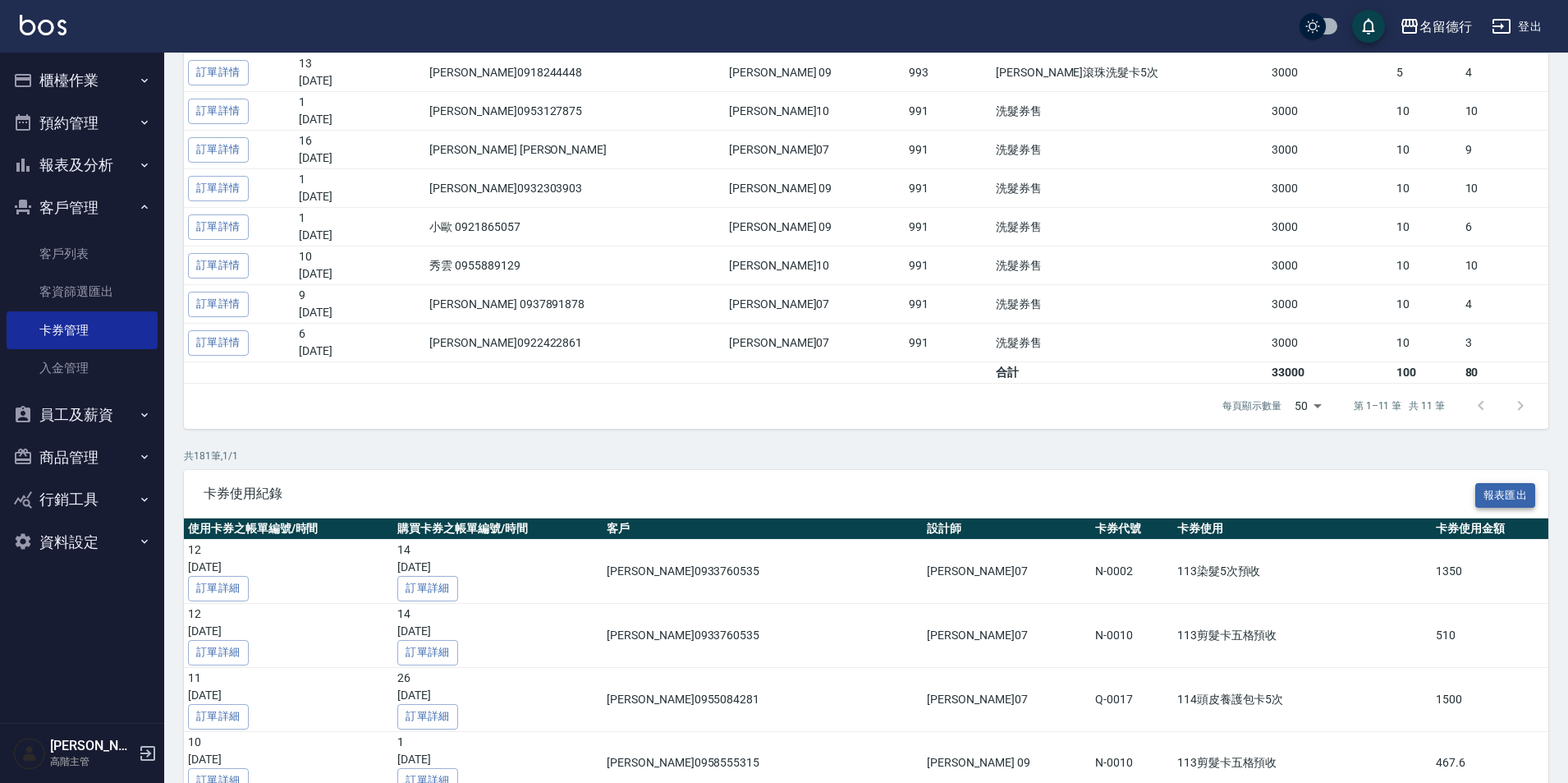
click at [1501, 490] on button "報表匯出" at bounding box center [1506, 496] width 61 height 25
